Goal: Information Seeking & Learning: Find specific fact

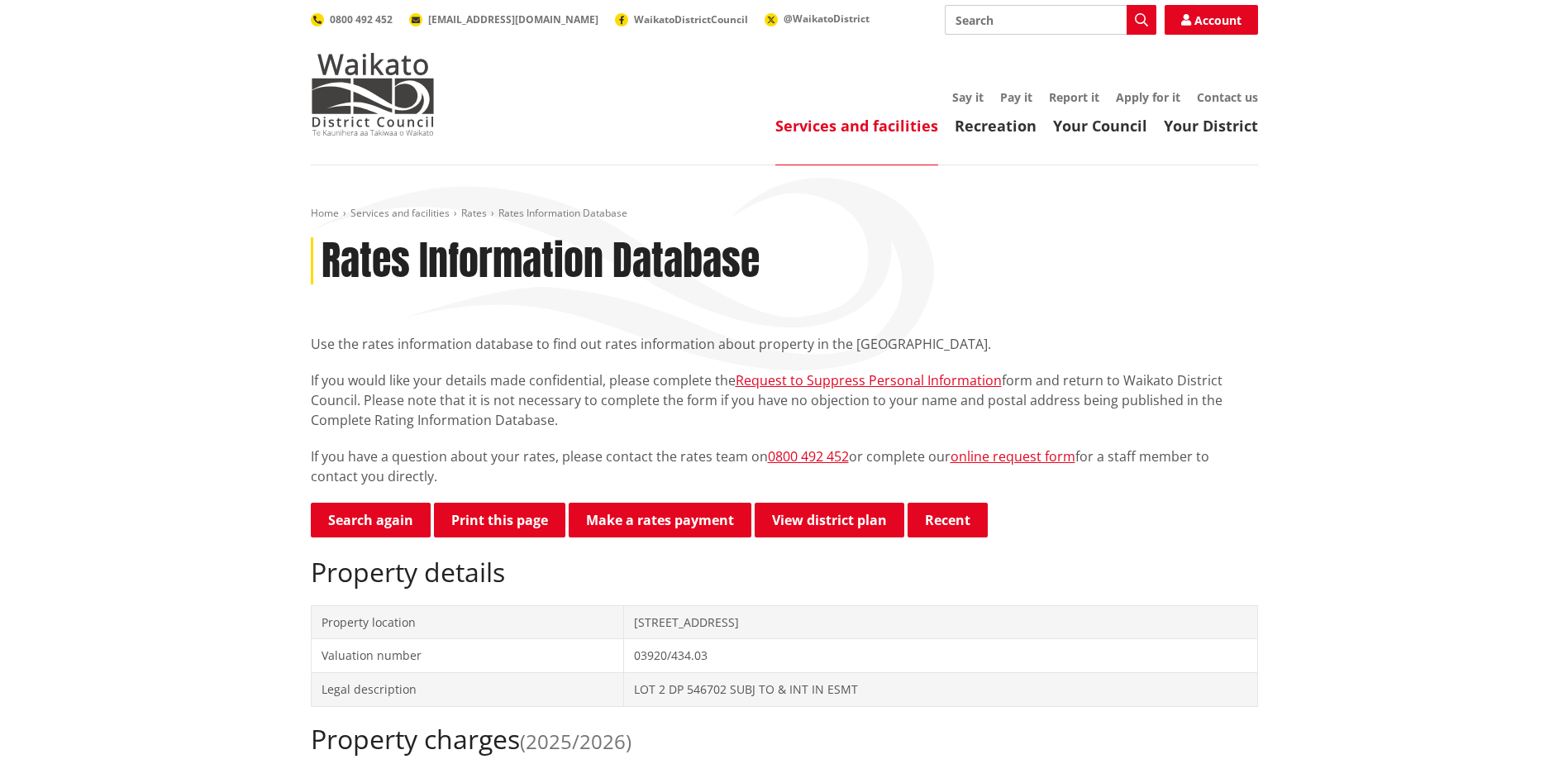
scroll to position [83, 0]
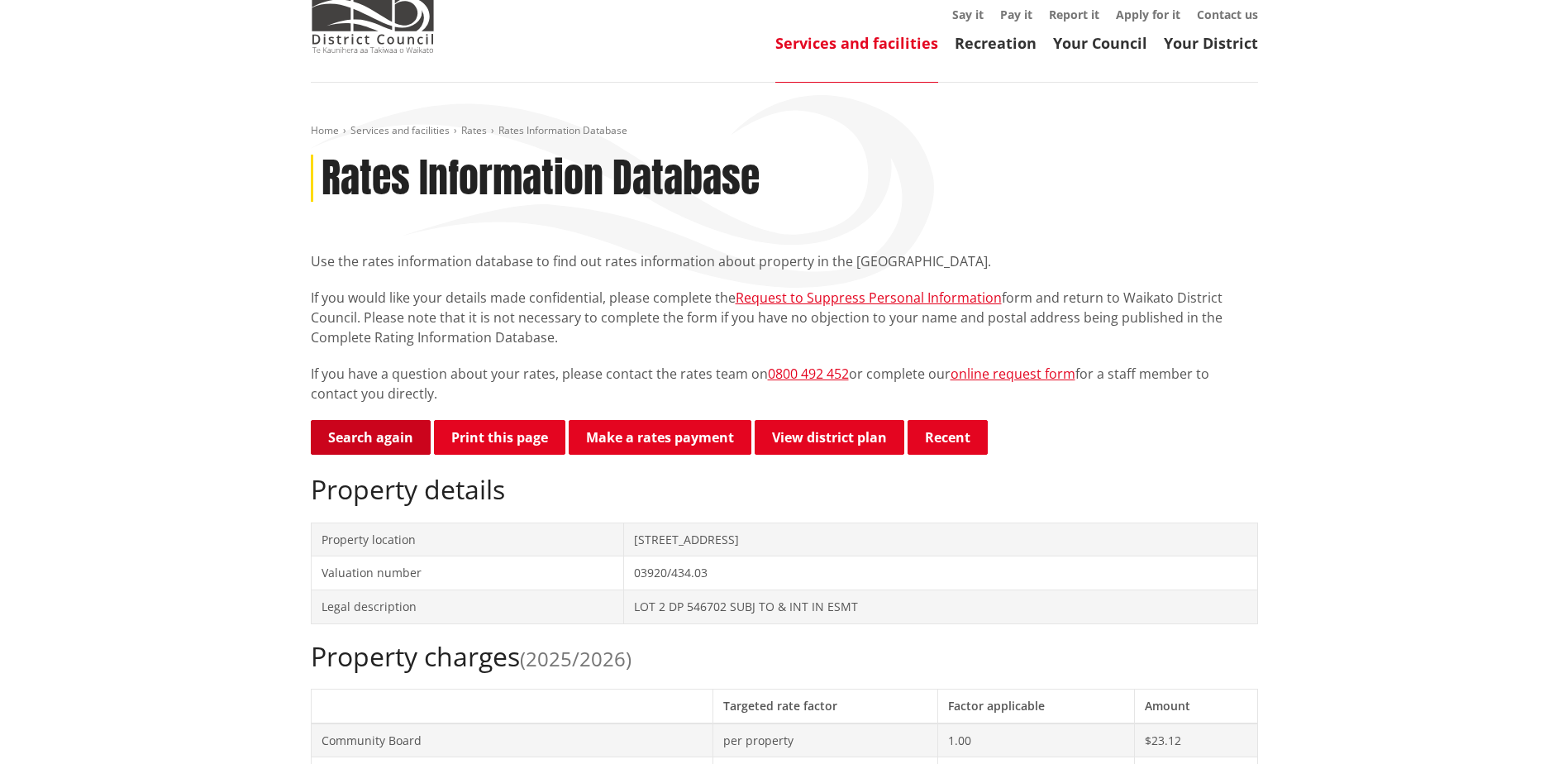
click at [378, 428] on link "Search again" at bounding box center [371, 438] width 120 height 35
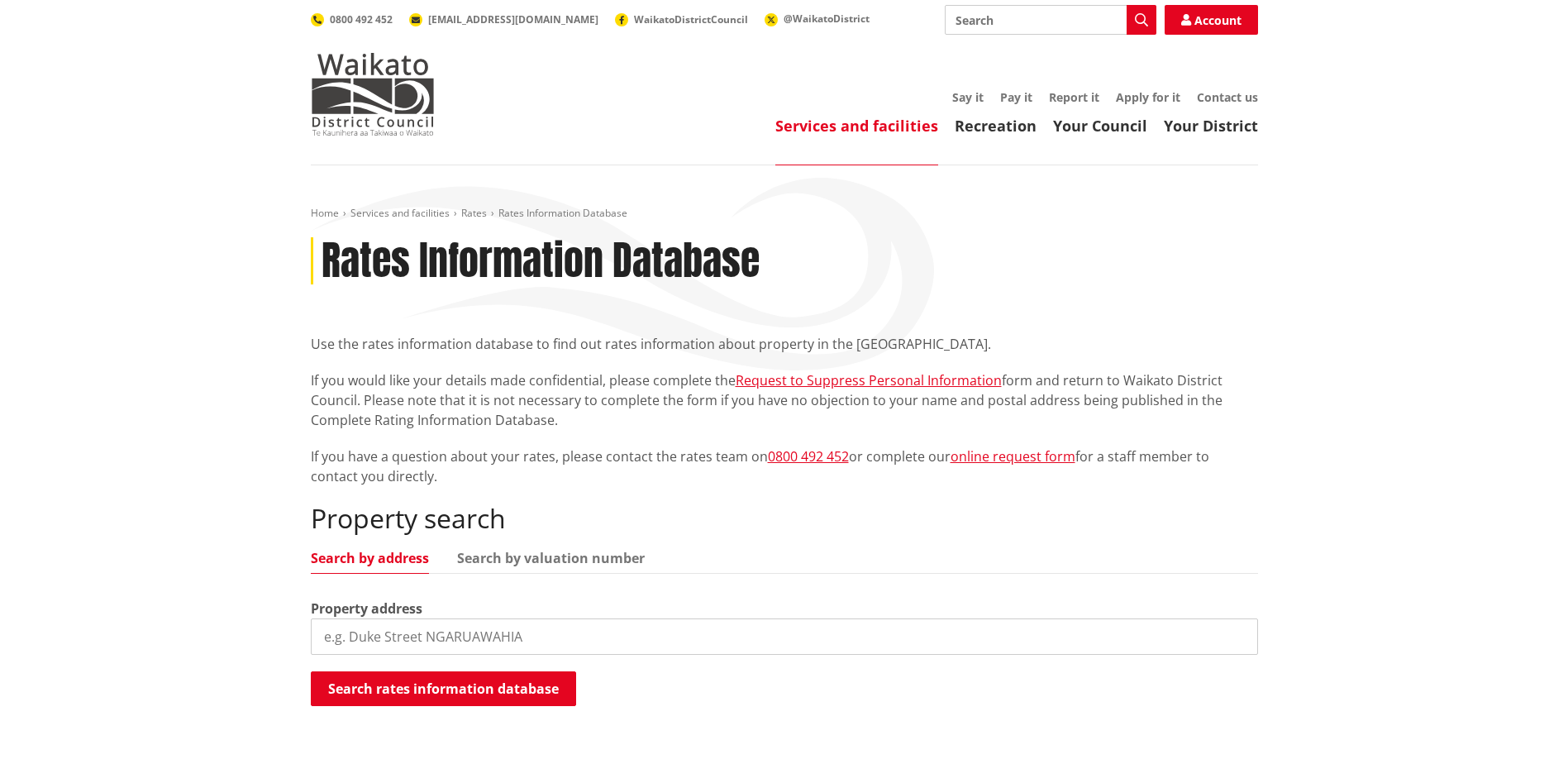
click at [516, 555] on link "Search by valuation number" at bounding box center [551, 558] width 188 height 14
click at [524, 641] on input "search" at bounding box center [784, 637] width 948 height 36
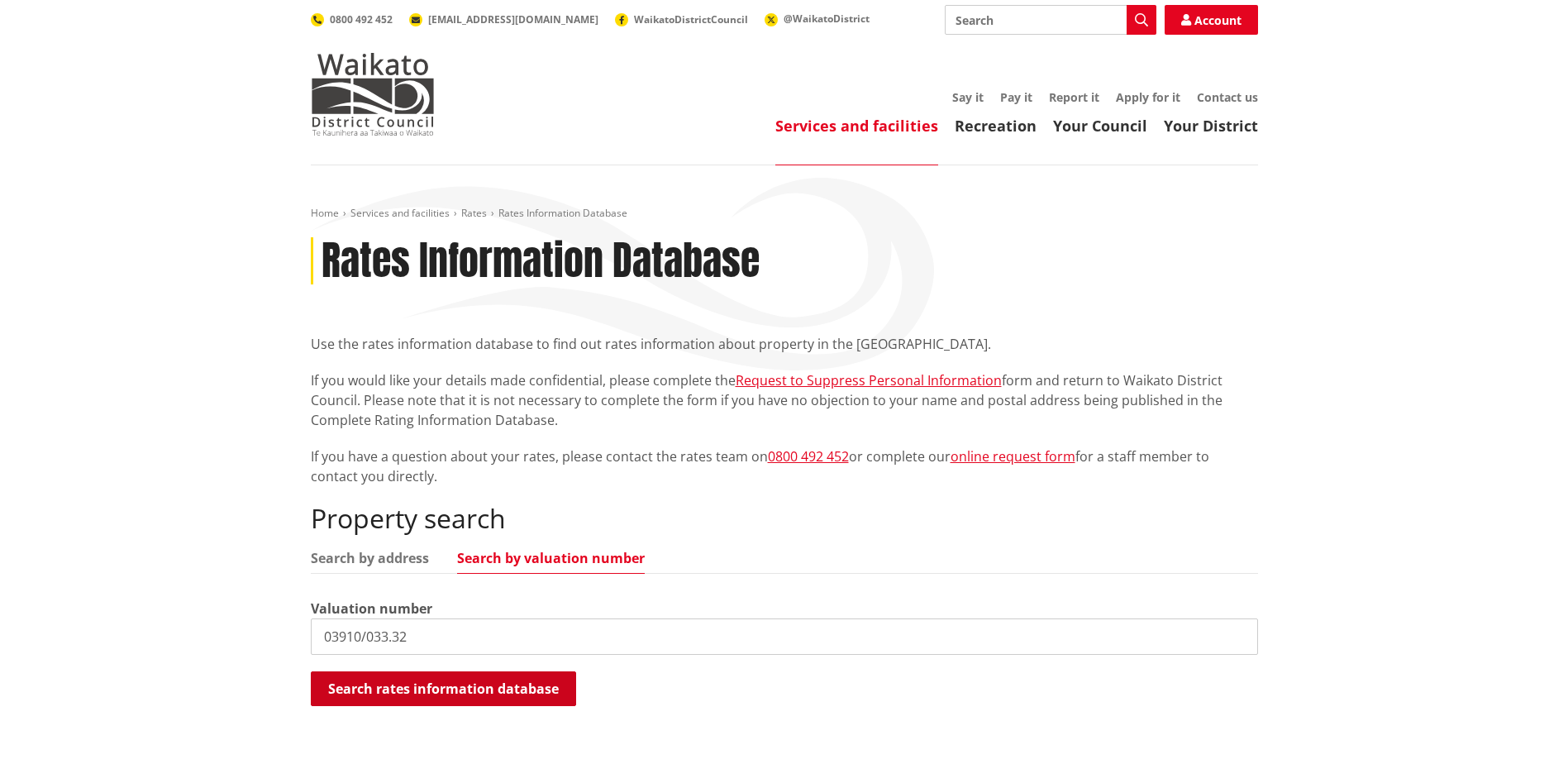
type input "03910/033.32"
click at [512, 681] on button "Search rates information database" at bounding box center [443, 689] width 265 height 35
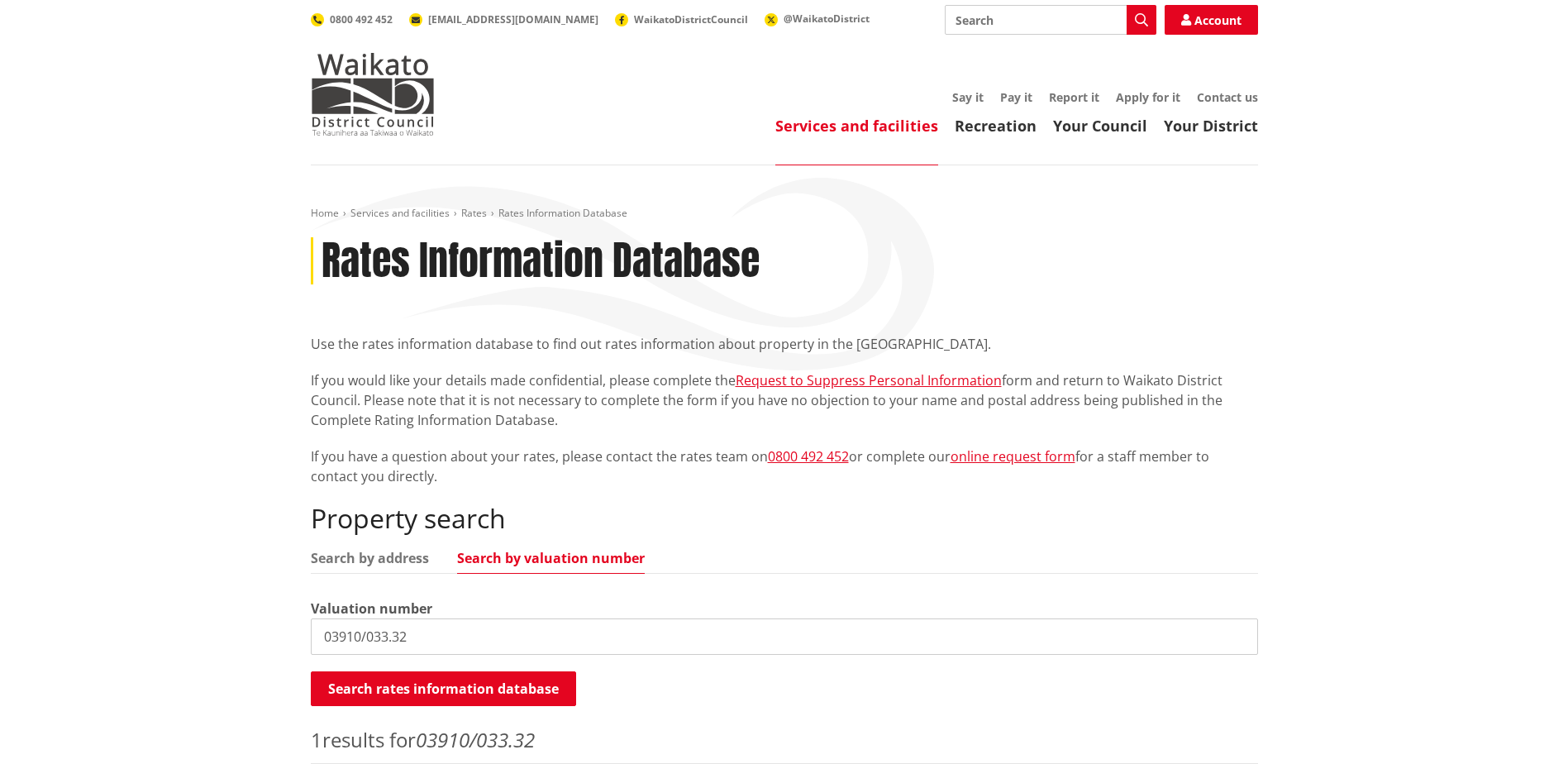
scroll to position [331, 0]
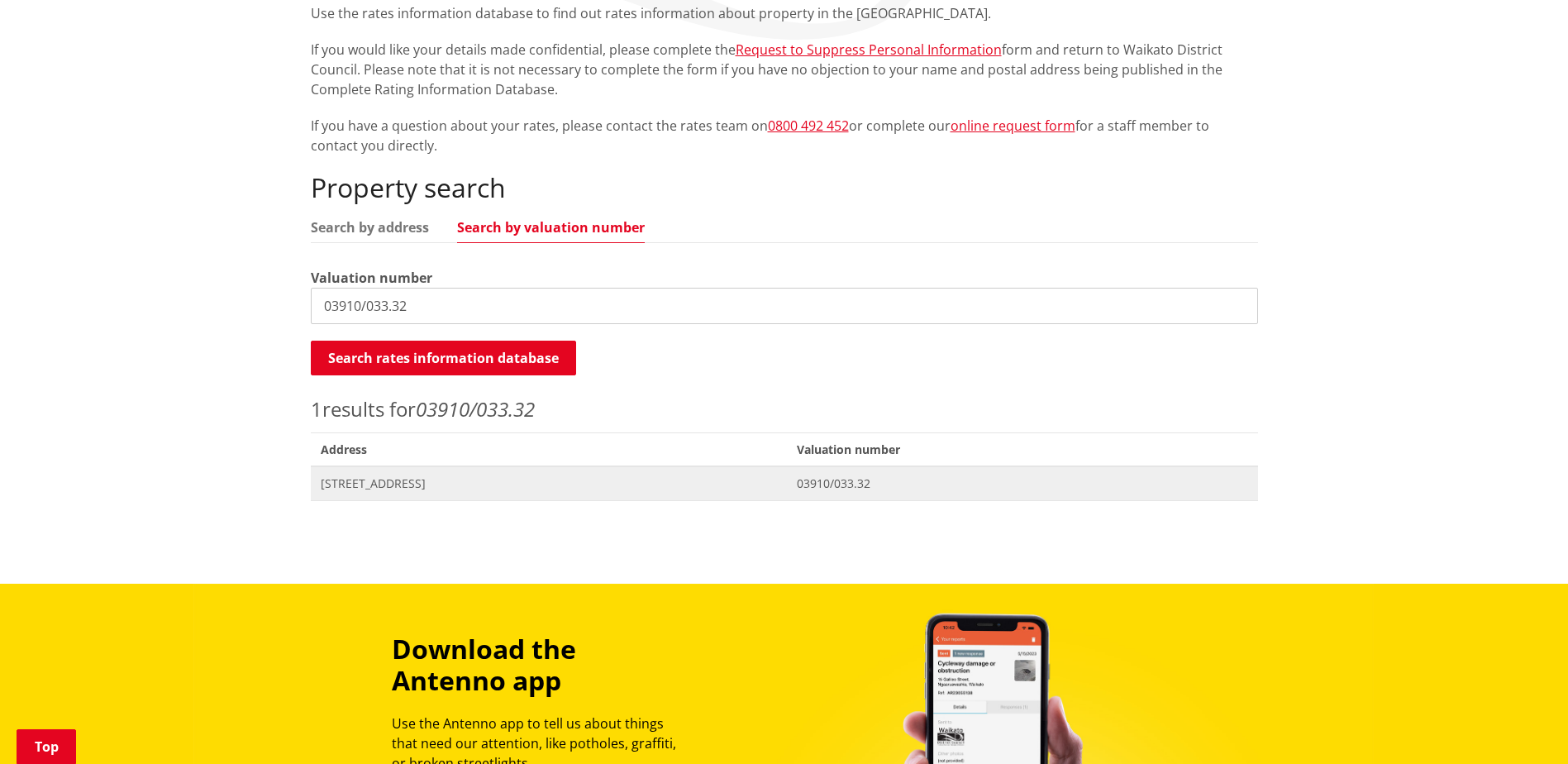
click at [547, 481] on span "[STREET_ADDRESS]" at bounding box center [549, 484] width 457 height 16
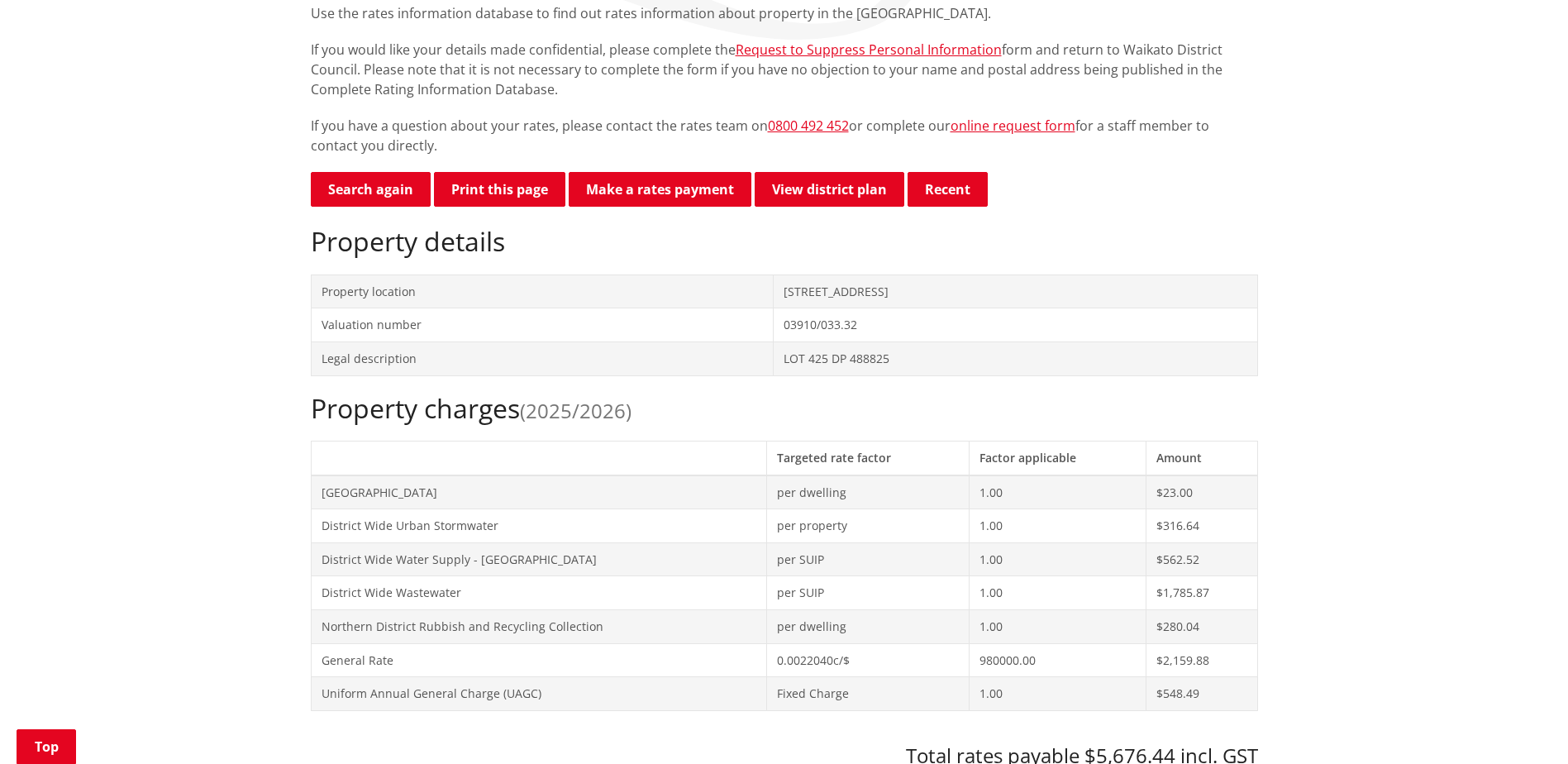
scroll to position [496, 0]
